Goal: Transaction & Acquisition: Purchase product/service

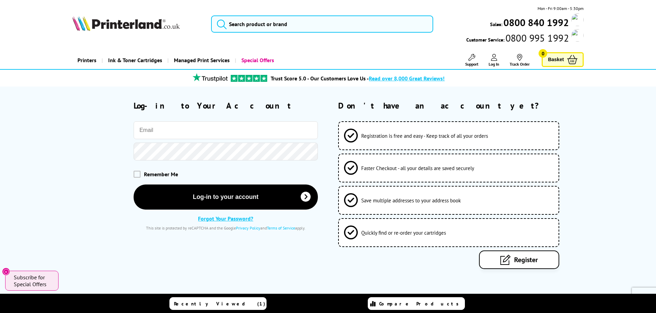
click at [232, 129] on input "email" at bounding box center [226, 130] width 184 height 18
type input "[EMAIL_ADDRESS][DOMAIN_NAME]"
click at [142, 175] on div "Remember Me" at bounding box center [226, 174] width 184 height 7
click at [135, 173] on span at bounding box center [137, 174] width 7 height 7
click at [135, 172] on input "checkbox" at bounding box center [135, 172] width 0 height 0
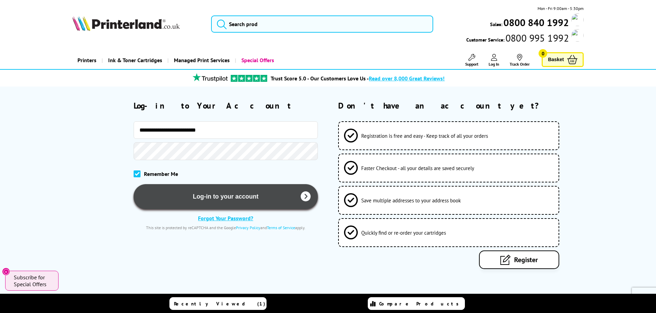
click at [195, 196] on button "Log-in to your account" at bounding box center [226, 196] width 184 height 25
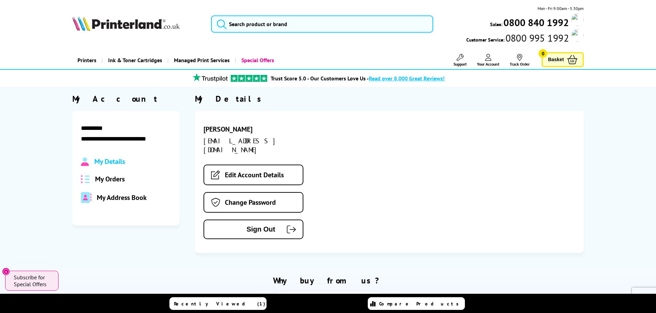
click at [119, 177] on span "My Orders" at bounding box center [110, 179] width 30 height 9
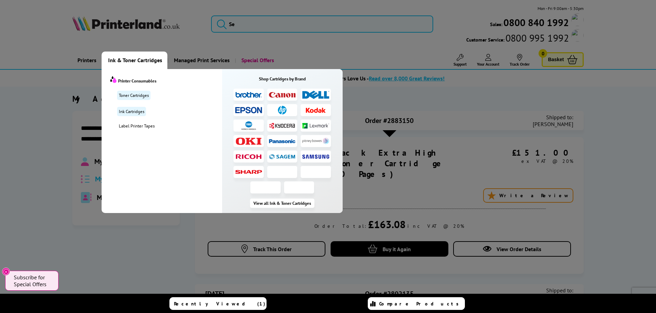
click at [134, 60] on span "Ink & Toner Cartridges" at bounding box center [135, 61] width 54 height 18
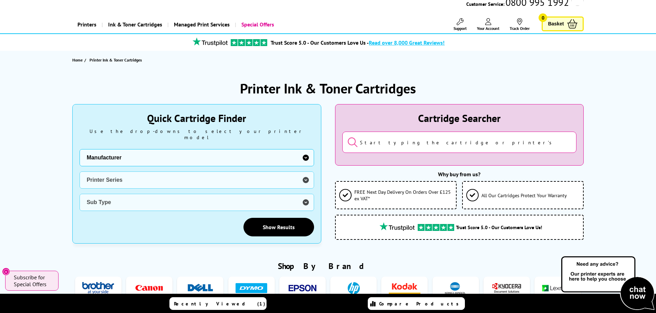
scroll to position [69, 0]
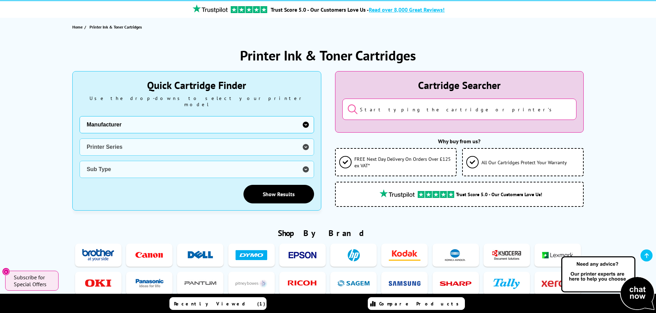
click at [411, 112] on input "search" at bounding box center [459, 109] width 234 height 21
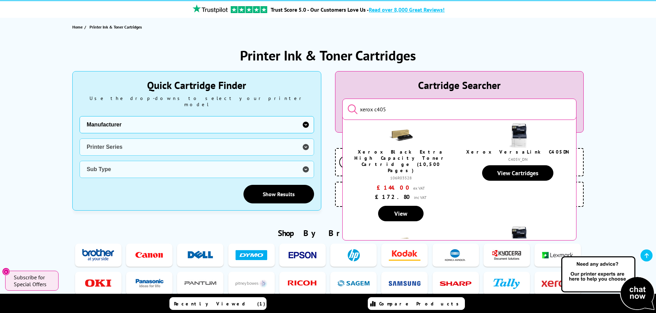
type input "xerox c405"
click at [347, 104] on button "submit" at bounding box center [347, 110] width 0 height 12
click at [506, 169] on link "View Cartridges" at bounding box center [517, 173] width 71 height 15
